Goal: Task Accomplishment & Management: Manage account settings

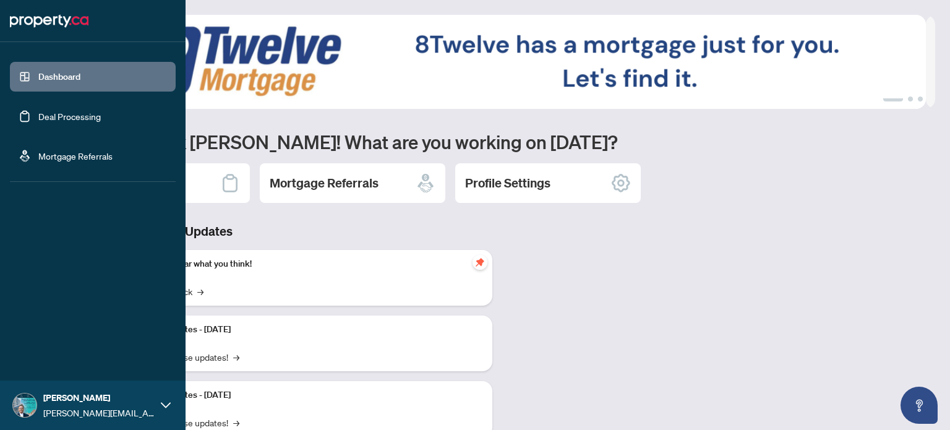
click at [66, 118] on link "Deal Processing" at bounding box center [69, 116] width 62 height 11
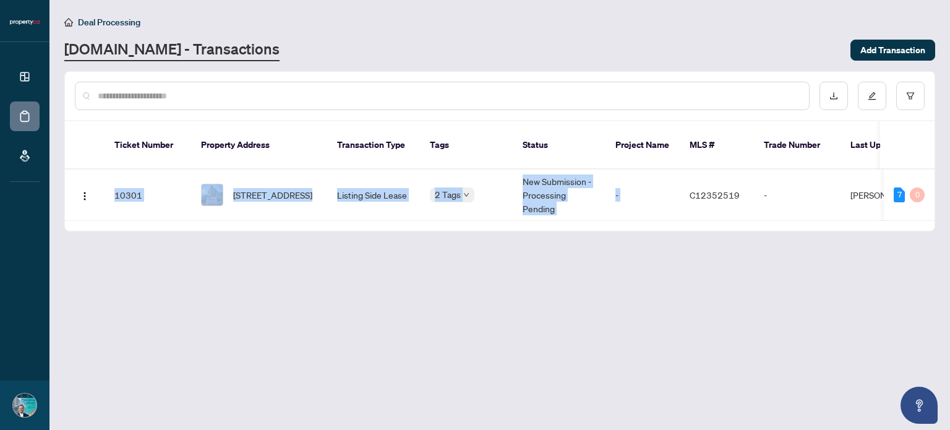
drag, startPoint x: 692, startPoint y: 205, endPoint x: 851, endPoint y: 225, distance: 160.2
click at [851, 225] on main "Deal Processing [DOMAIN_NAME] - Transactions Add Transaction Ticket Number Prop…" at bounding box center [499, 215] width 901 height 430
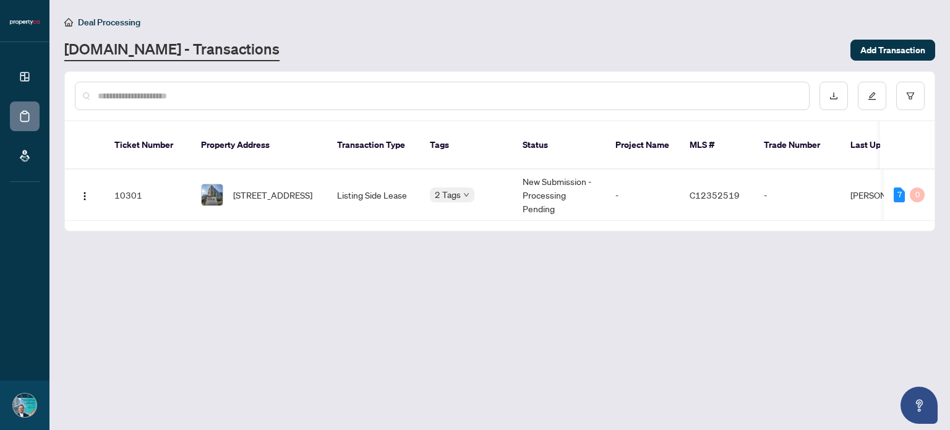
click at [389, 264] on main "Deal Processing [DOMAIN_NAME] - Transactions Add Transaction Ticket Number Prop…" at bounding box center [499, 215] width 901 height 430
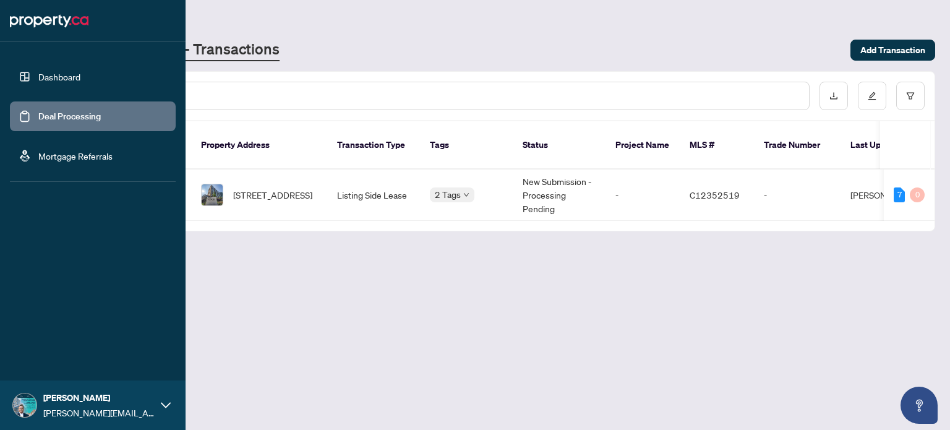
click at [71, 76] on link "Dashboard" at bounding box center [59, 76] width 42 height 11
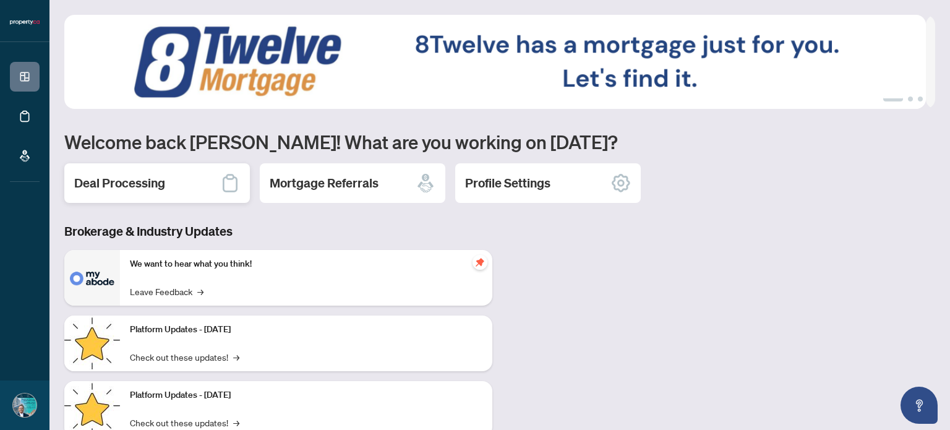
click at [122, 182] on h2 "Deal Processing" at bounding box center [119, 182] width 91 height 17
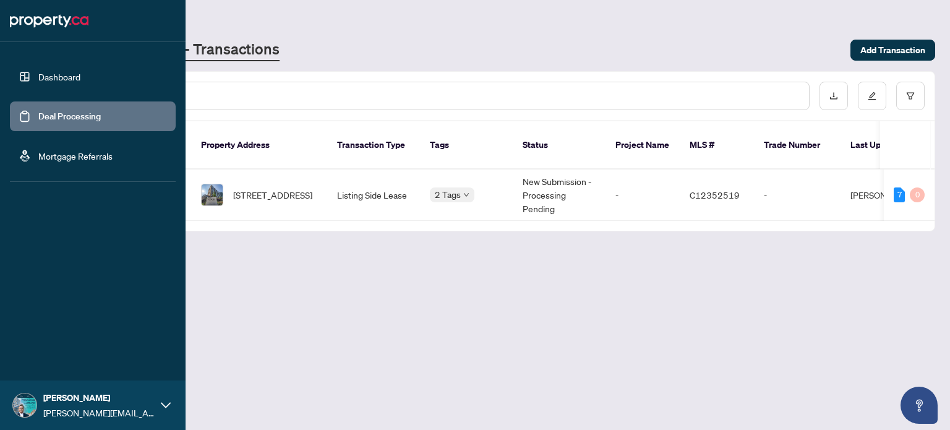
click at [62, 74] on link "Dashboard" at bounding box center [59, 76] width 42 height 11
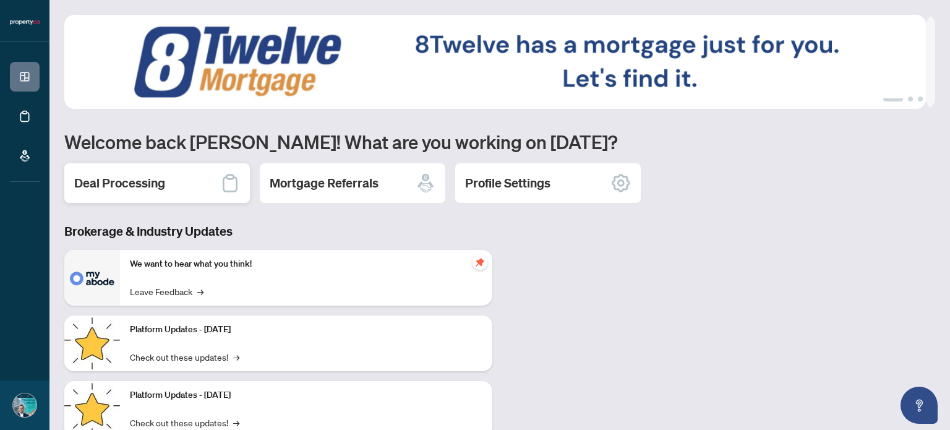
click at [137, 187] on h2 "Deal Processing" at bounding box center [119, 182] width 91 height 17
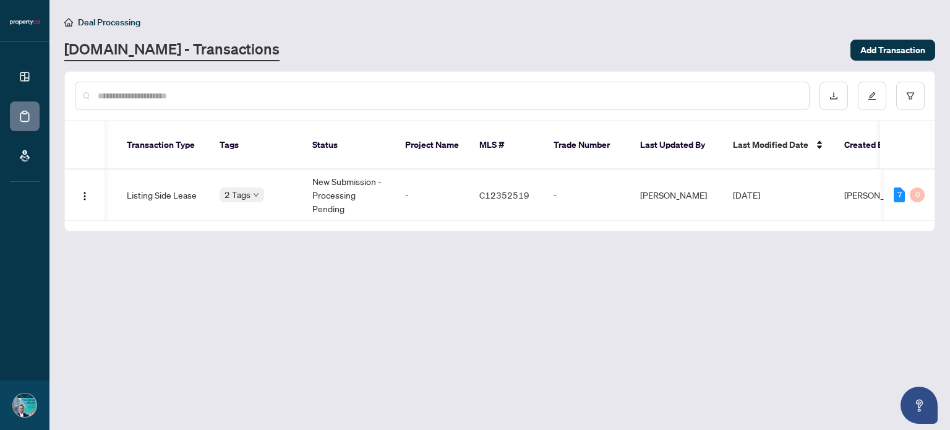
scroll to position [0, 230]
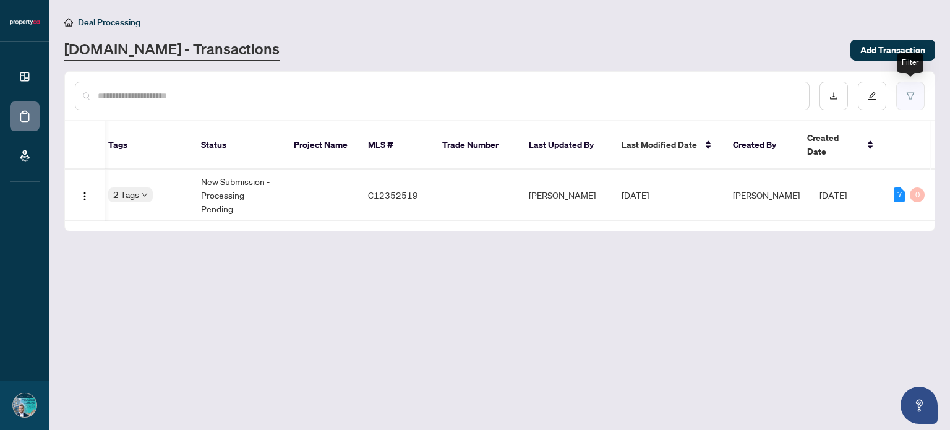
click at [912, 97] on icon "filter" at bounding box center [910, 95] width 7 height 7
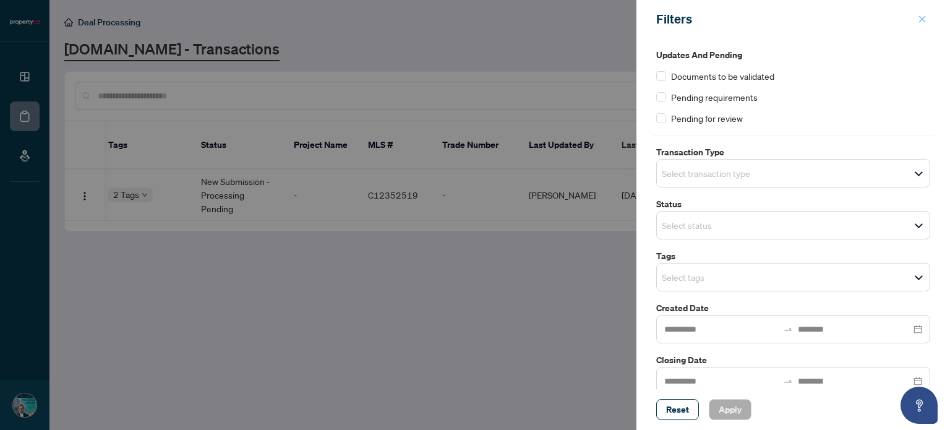
click at [923, 12] on span "button" at bounding box center [922, 19] width 9 height 20
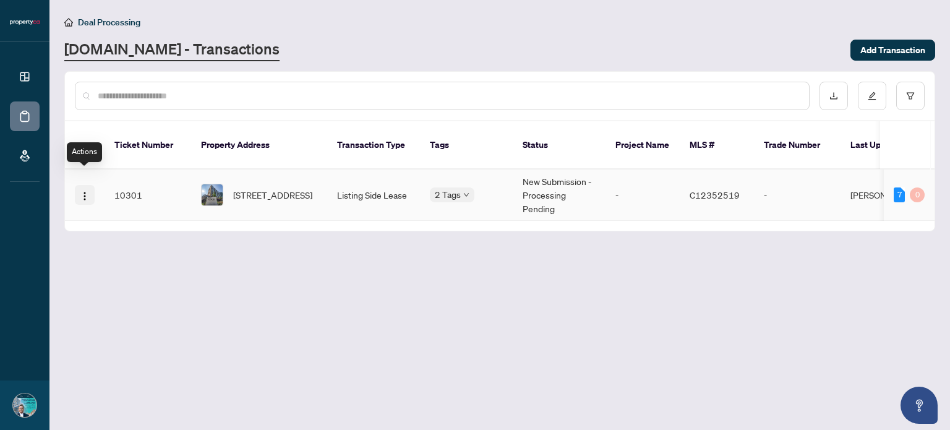
click at [86, 191] on img "button" at bounding box center [85, 196] width 10 height 10
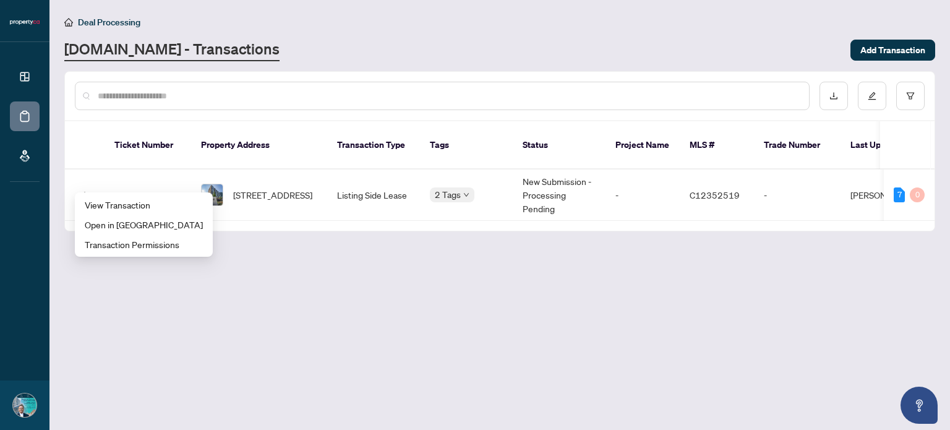
click at [344, 303] on main "Deal Processing [DOMAIN_NAME] - Transactions Add Transaction Ticket Number Prop…" at bounding box center [499, 215] width 901 height 430
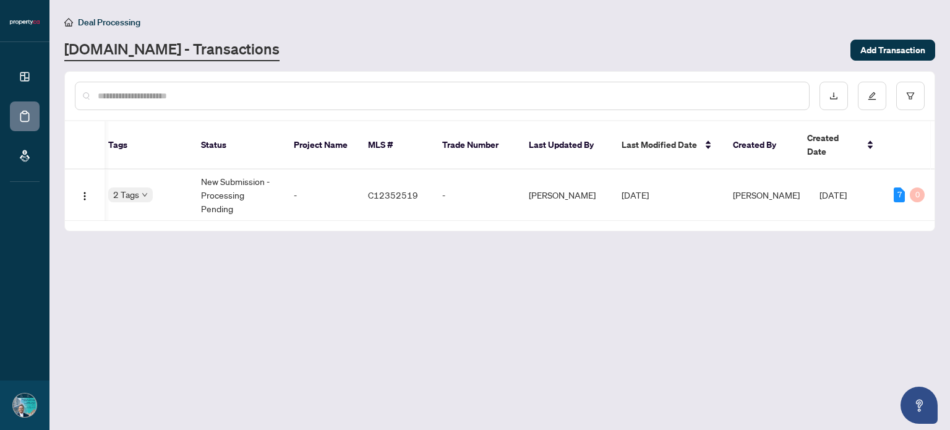
drag, startPoint x: 582, startPoint y: 203, endPoint x: 330, endPoint y: 231, distance: 253.9
click at [330, 231] on main "Deal Processing [DOMAIN_NAME] - Transactions Add Transaction Ticket Number Prop…" at bounding box center [499, 215] width 901 height 430
click at [411, 243] on main "Deal Processing [DOMAIN_NAME] - Transactions Add Transaction Ticket Number Prop…" at bounding box center [499, 215] width 901 height 430
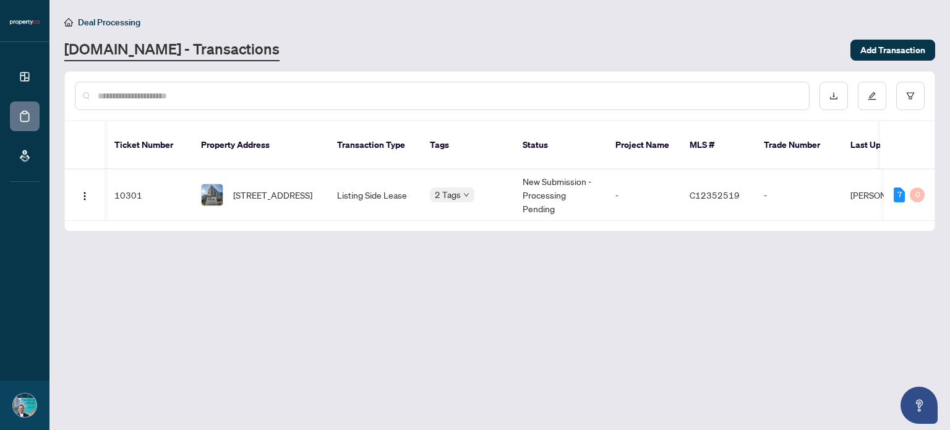
scroll to position [0, 40]
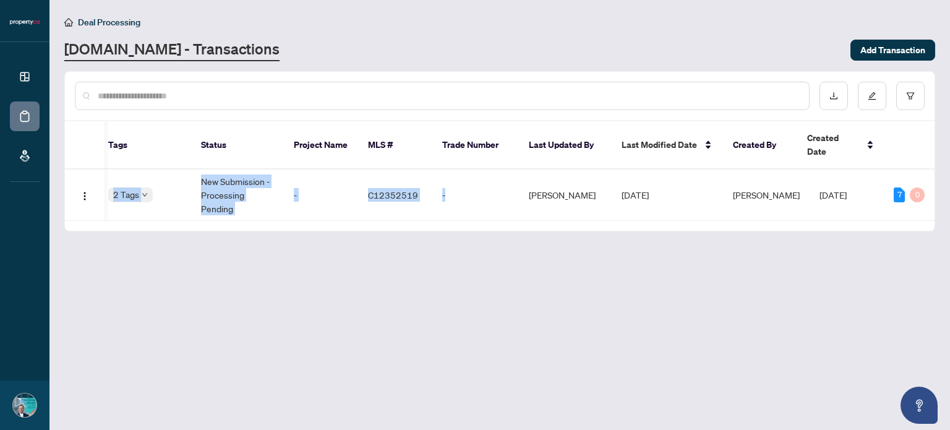
drag, startPoint x: 496, startPoint y: 205, endPoint x: 348, endPoint y: 210, distance: 148.0
click at [348, 210] on div "Ticket Number Property Address Transaction Type Tags Status Project Name MLS # …" at bounding box center [500, 175] width 870 height 109
drag, startPoint x: 351, startPoint y: 204, endPoint x: 209, endPoint y: 207, distance: 142.3
click at [210, 206] on div "10301 [STREET_ADDRESS] Listing Side Lease 2 Tags New Submission - Processing Pe…" at bounding box center [500, 195] width 870 height 51
click at [246, 239] on main "Deal Processing [DOMAIN_NAME] - Transactions Add Transaction Ticket Number Prop…" at bounding box center [499, 215] width 901 height 430
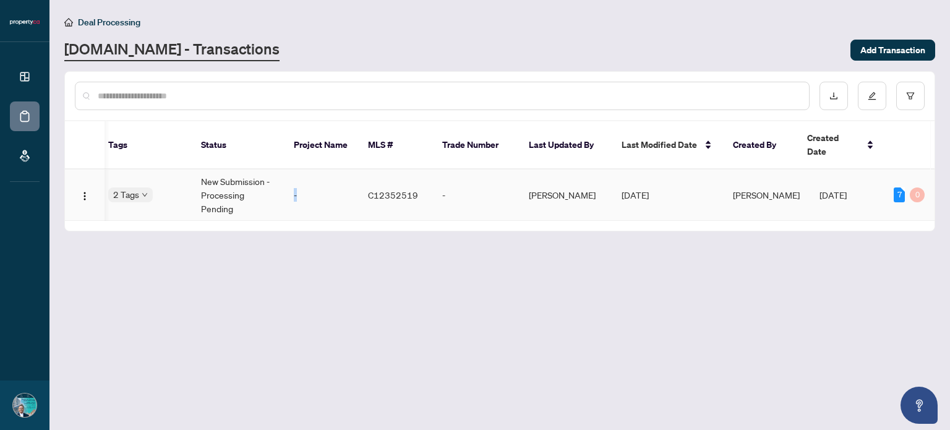
drag, startPoint x: 310, startPoint y: 206, endPoint x: 257, endPoint y: 202, distance: 53.3
click at [257, 201] on tr "10301 [STREET_ADDRESS] Listing Side Lease 2 Tags New Submission - Processing Pe…" at bounding box center [345, 195] width 1204 height 51
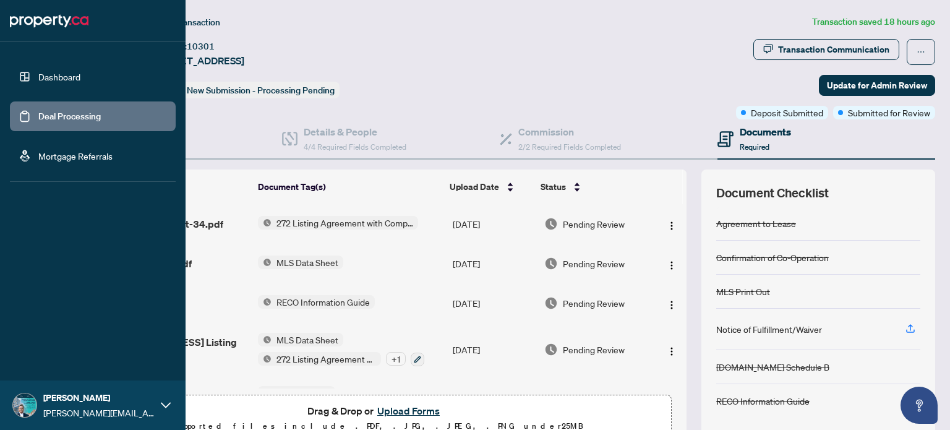
click at [58, 74] on link "Dashboard" at bounding box center [59, 76] width 42 height 11
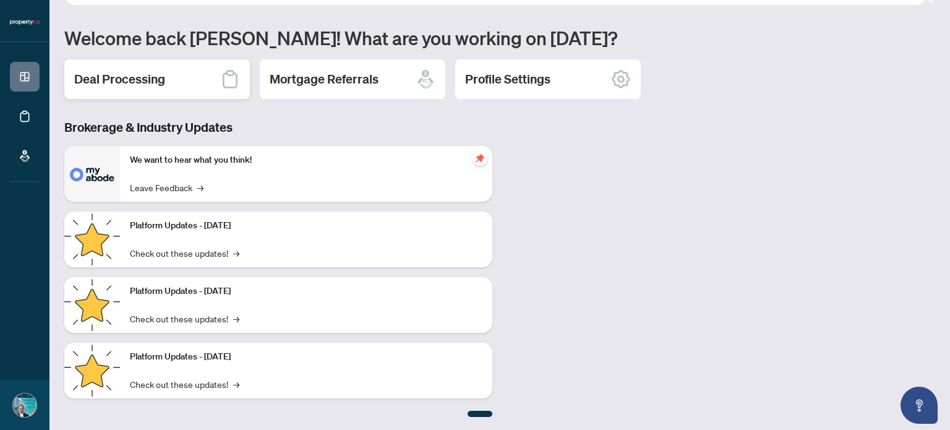
click at [178, 77] on div "Deal Processing" at bounding box center [157, 79] width 186 height 40
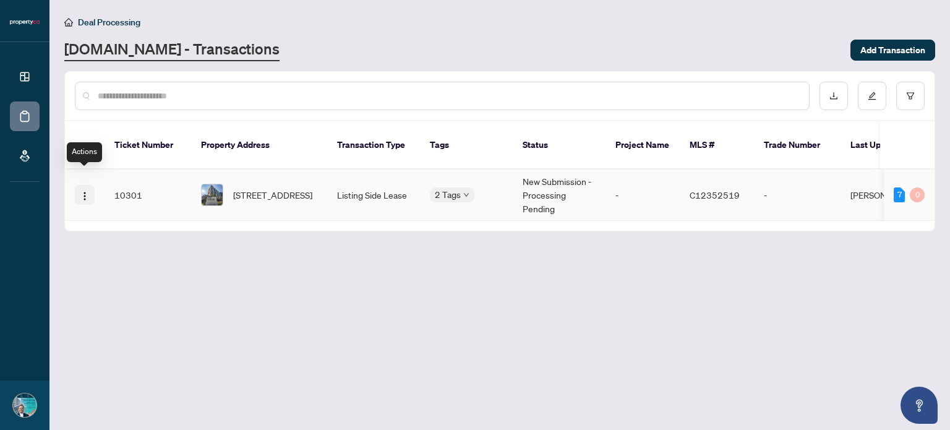
click at [85, 191] on img "button" at bounding box center [85, 196] width 10 height 10
click at [262, 264] on main "Deal Processing [DOMAIN_NAME] - Transactions Add Transaction Ticket Number Prop…" at bounding box center [499, 215] width 901 height 430
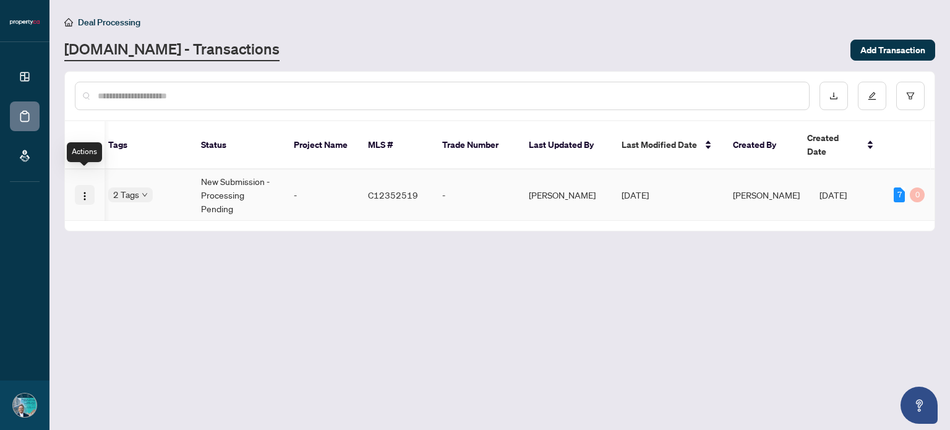
click at [80, 191] on img "button" at bounding box center [85, 196] width 10 height 10
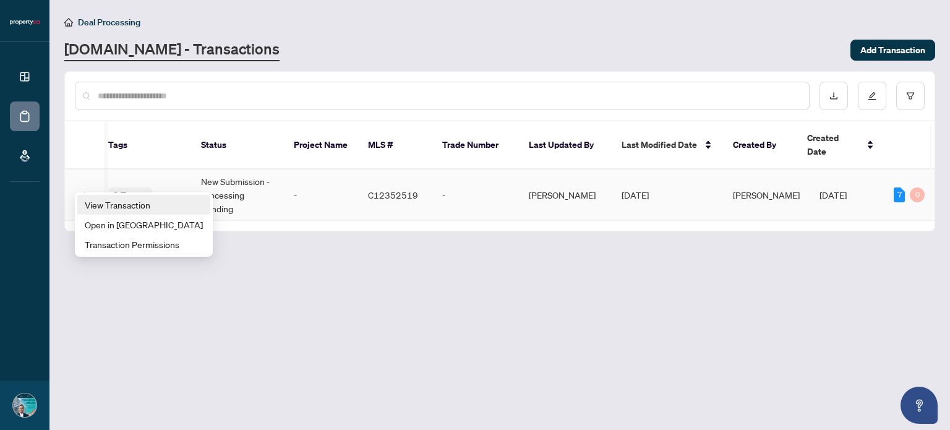
click at [105, 205] on span "View Transaction" at bounding box center [144, 205] width 118 height 14
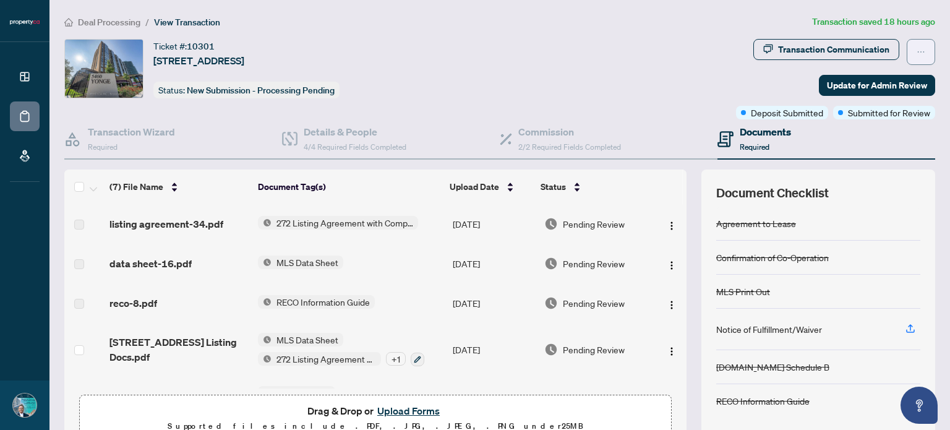
click at [917, 48] on icon "ellipsis" at bounding box center [921, 52] width 9 height 9
click at [649, 64] on div "Ticket #: 10301 [STREET_ADDRESS] Status: New Submission - Processing Pending" at bounding box center [397, 68] width 667 height 59
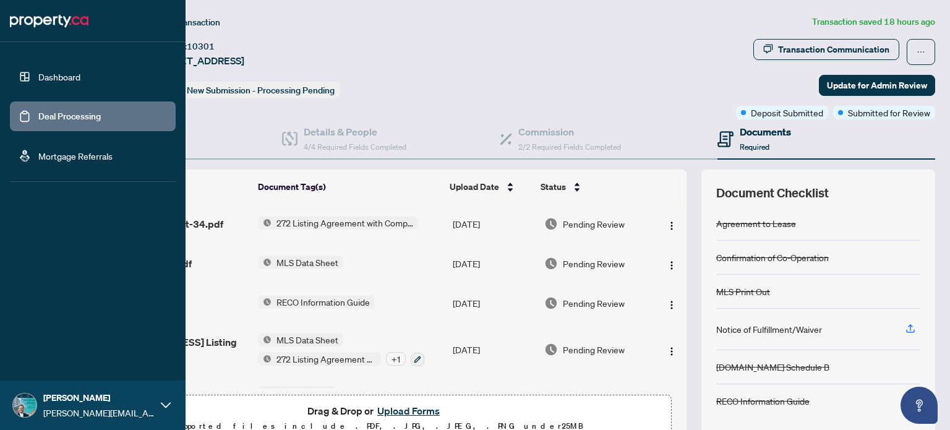
click at [46, 76] on link "Dashboard" at bounding box center [59, 76] width 42 height 11
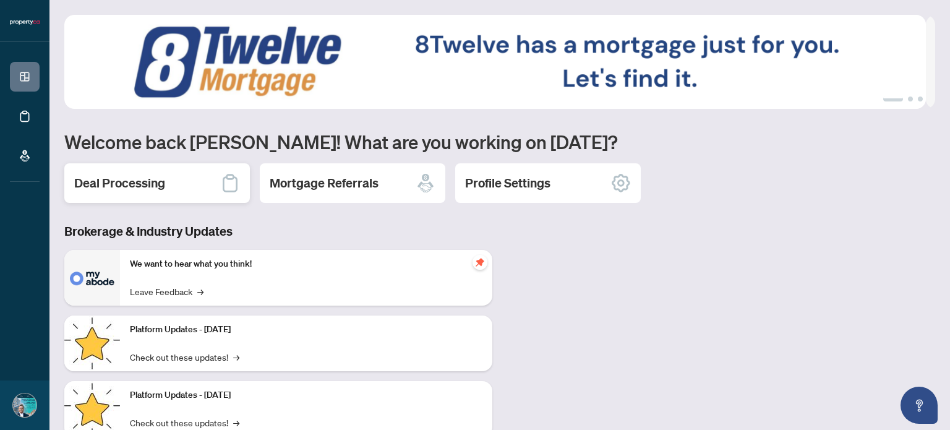
click at [150, 178] on h2 "Deal Processing" at bounding box center [119, 182] width 91 height 17
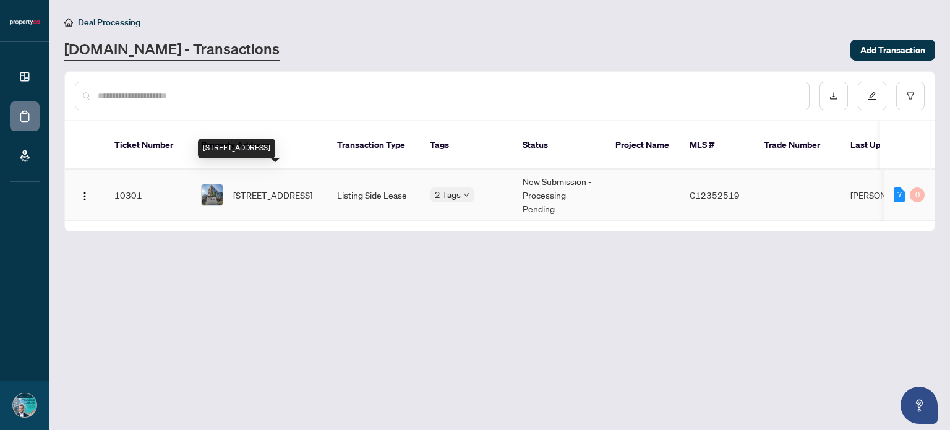
click at [299, 188] on span "[STREET_ADDRESS]" at bounding box center [272, 195] width 79 height 14
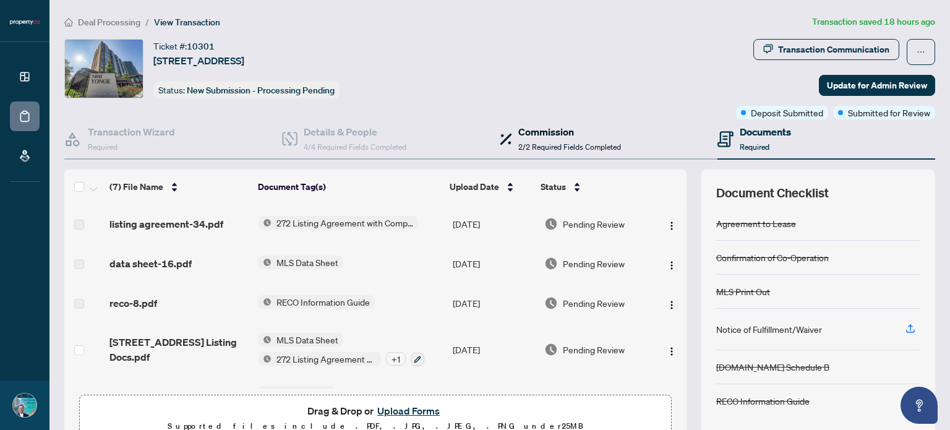
click at [557, 142] on span "2/2 Required Fields Completed" at bounding box center [569, 146] width 103 height 9
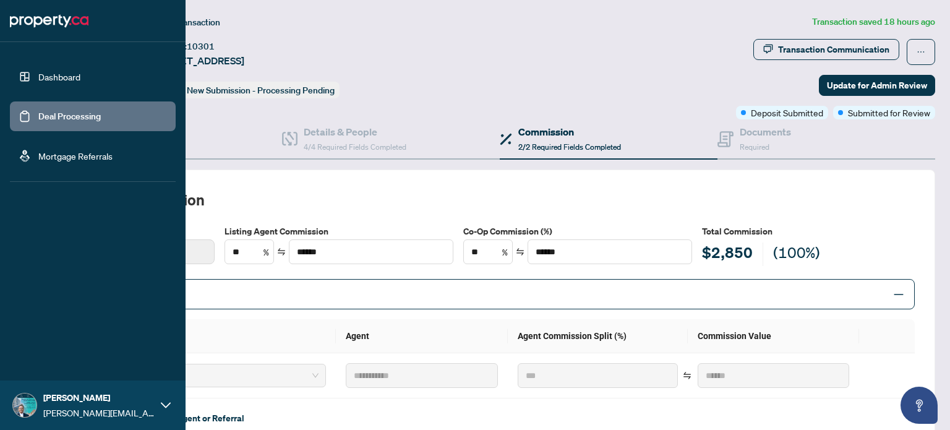
click at [57, 71] on link "Dashboard" at bounding box center [59, 76] width 42 height 11
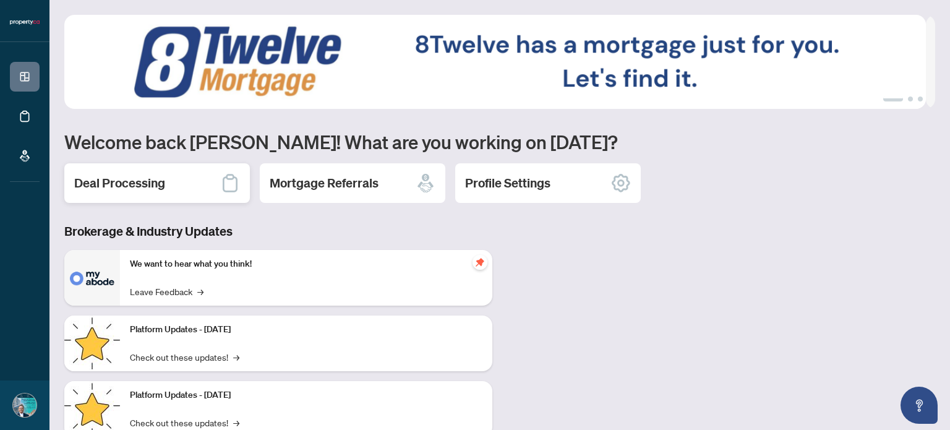
click at [114, 185] on h2 "Deal Processing" at bounding box center [119, 182] width 91 height 17
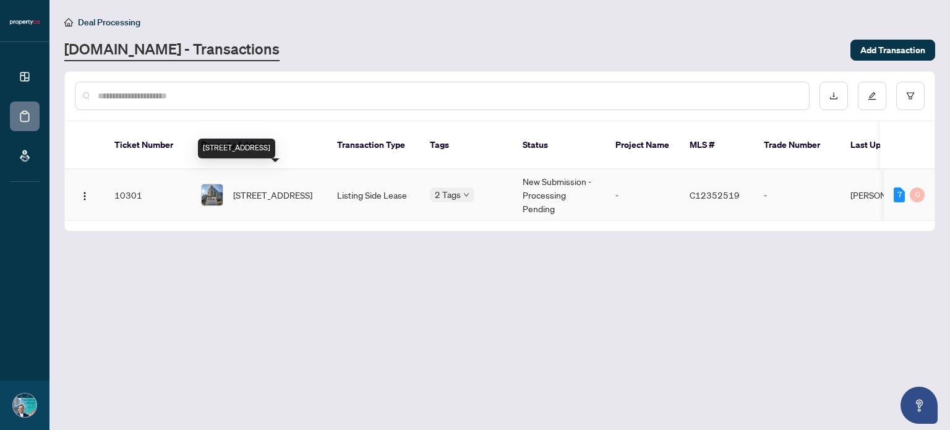
click at [251, 188] on span "[STREET_ADDRESS]" at bounding box center [272, 195] width 79 height 14
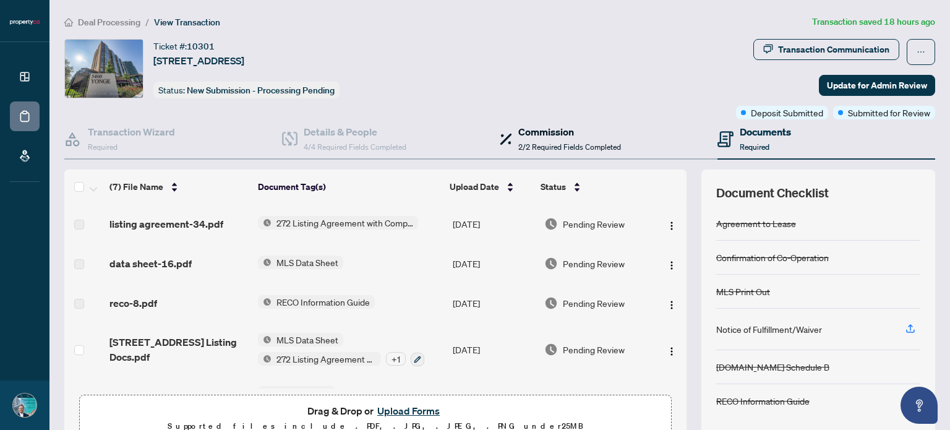
click at [538, 137] on h4 "Commission" at bounding box center [569, 131] width 103 height 15
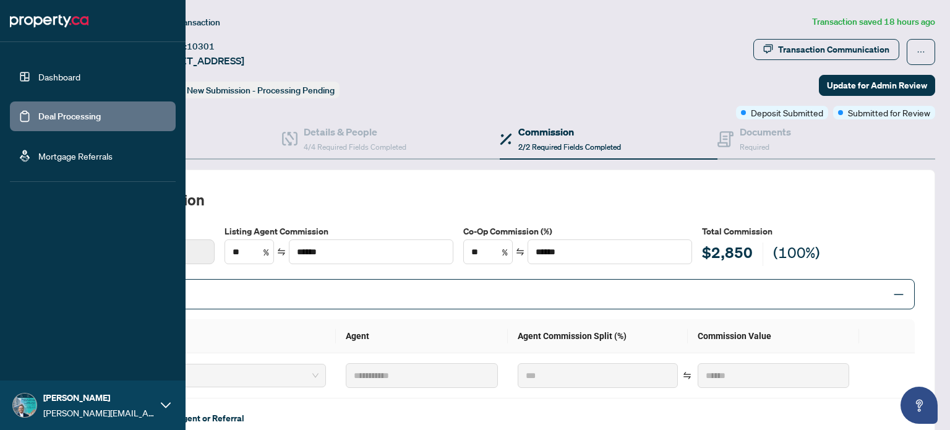
click at [51, 72] on link "Dashboard" at bounding box center [59, 76] width 42 height 11
